Goal: Task Accomplishment & Management: Complete application form

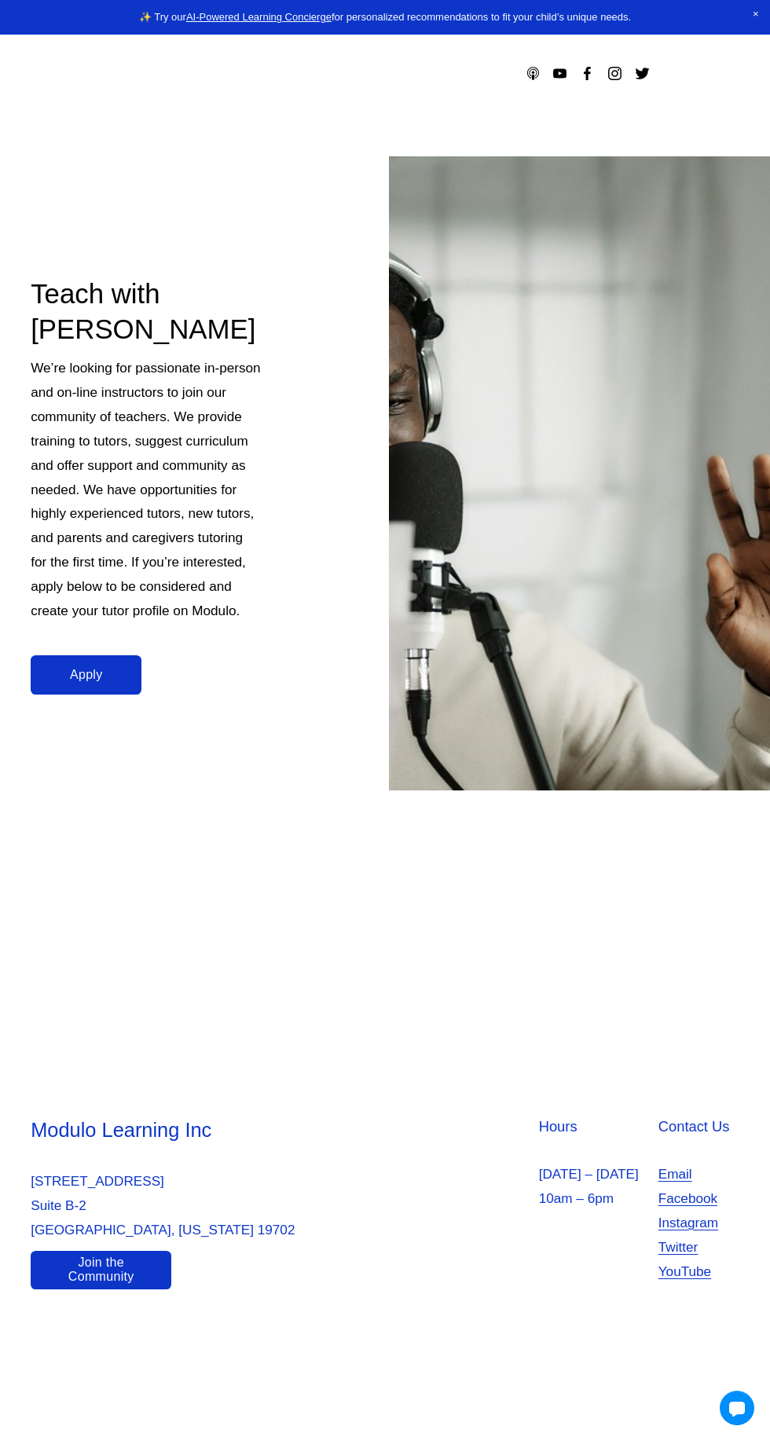
click at [127, 973] on div at bounding box center [385, 720] width 770 height 1441
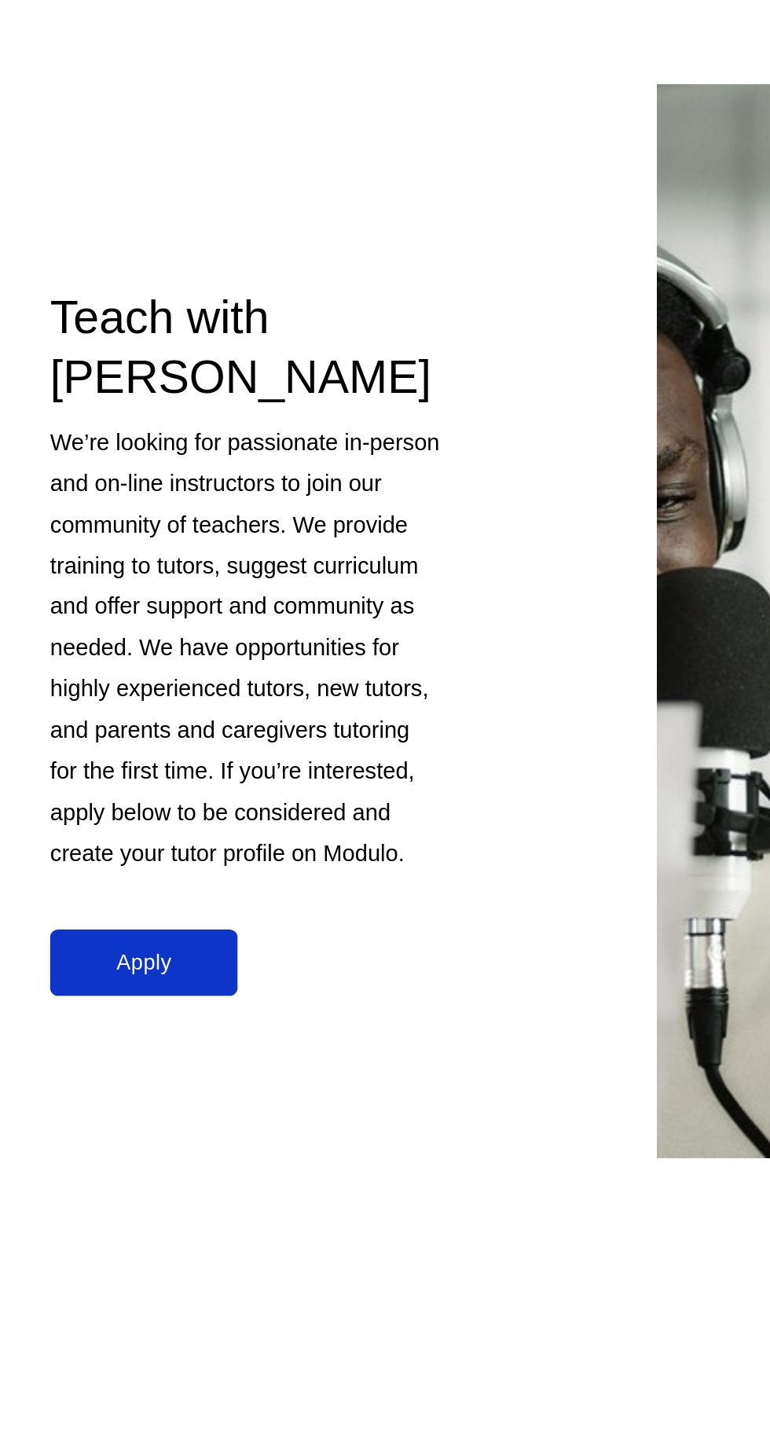
scroll to position [108, 0]
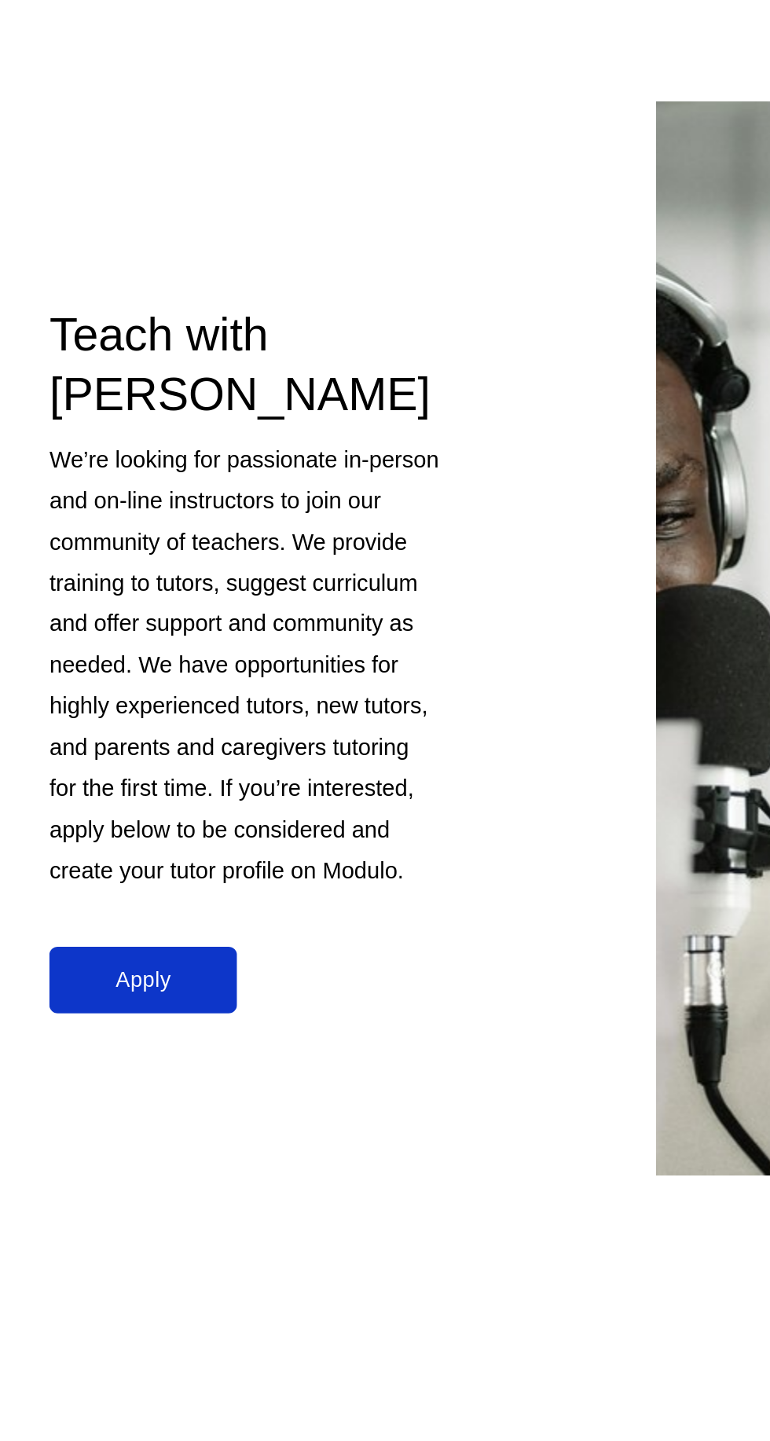
click at [90, 626] on link "Apply" at bounding box center [86, 645] width 111 height 39
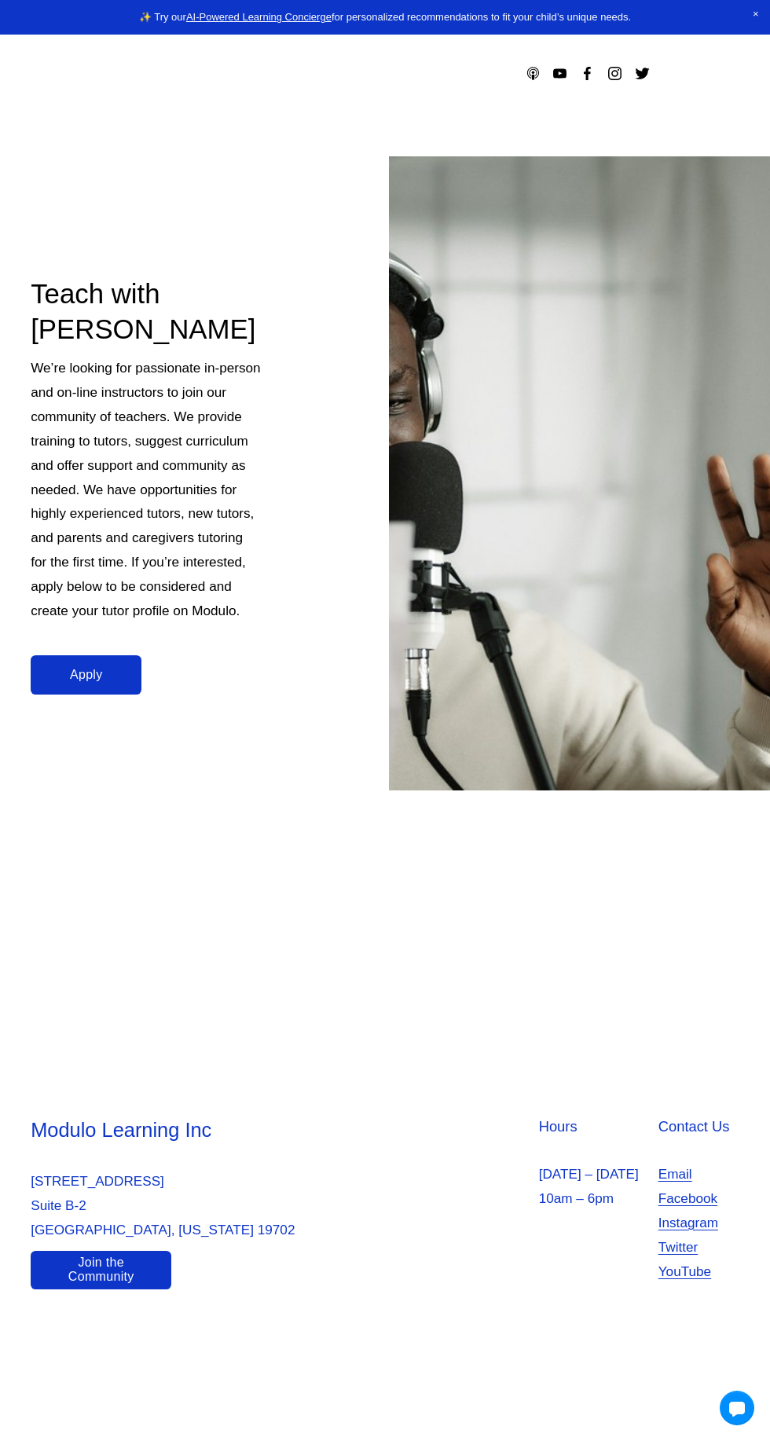
click at [104, 658] on link "Apply" at bounding box center [86, 674] width 111 height 39
click at [98, 676] on link "Apply" at bounding box center [86, 674] width 111 height 39
